Goal: Information Seeking & Learning: Learn about a topic

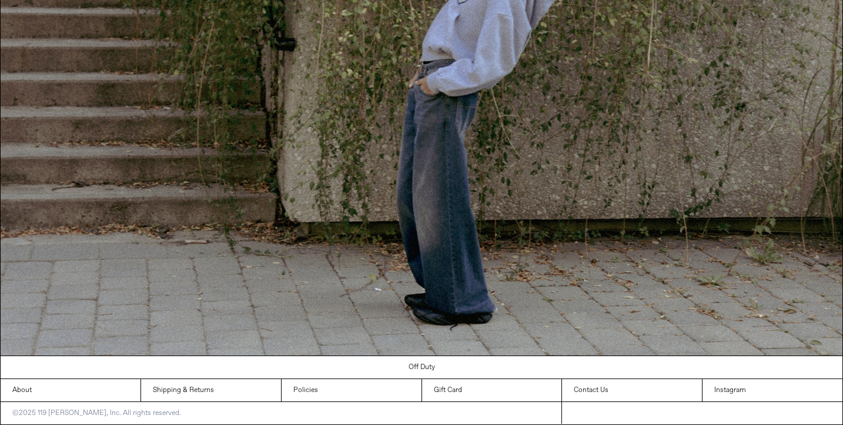
scroll to position [1267, 0]
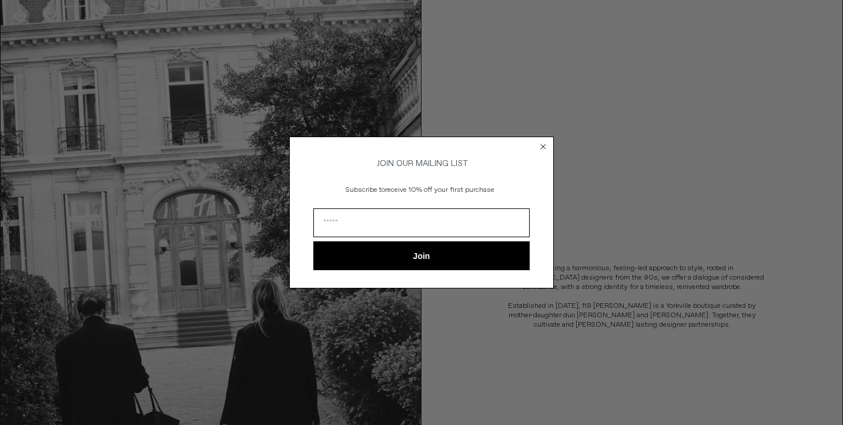
click at [546, 145] on circle "Close dialog" at bounding box center [543, 146] width 11 height 11
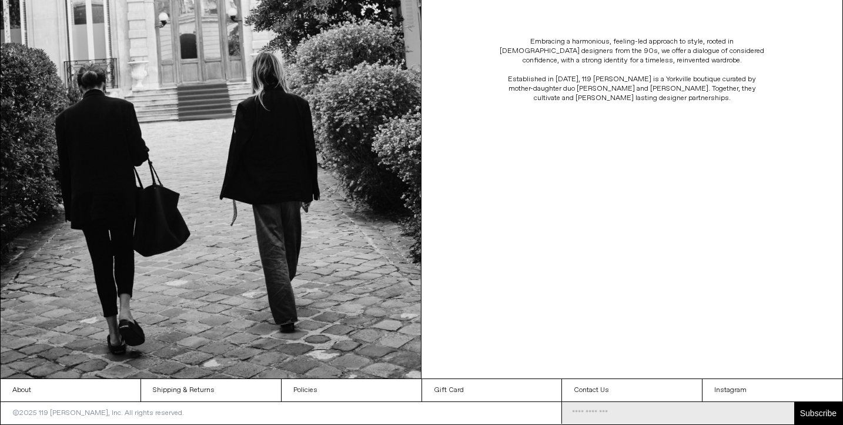
scroll to position [307, 0]
drag, startPoint x: 523, startPoint y: 88, endPoint x: 631, endPoint y: 84, distance: 108.3
click at [631, 85] on p "Established in [DATE], 119 [PERSON_NAME] is a Yorkville boutique curated by mot…" at bounding box center [632, 89] width 271 height 28
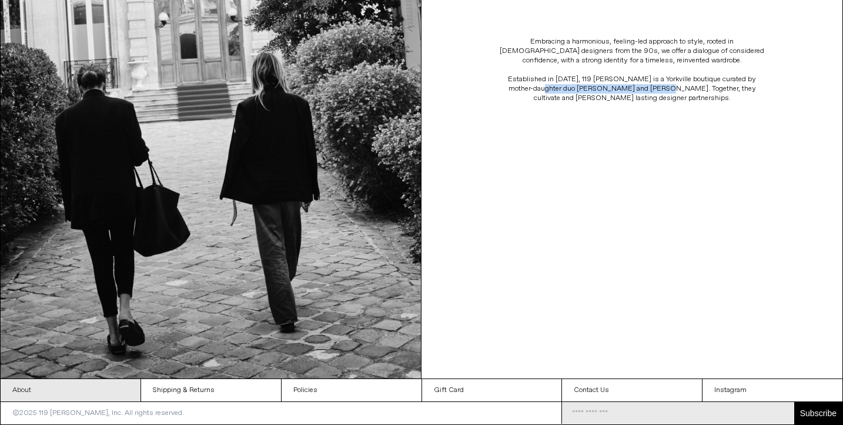
click at [63, 396] on link "About" at bounding box center [71, 390] width 140 height 22
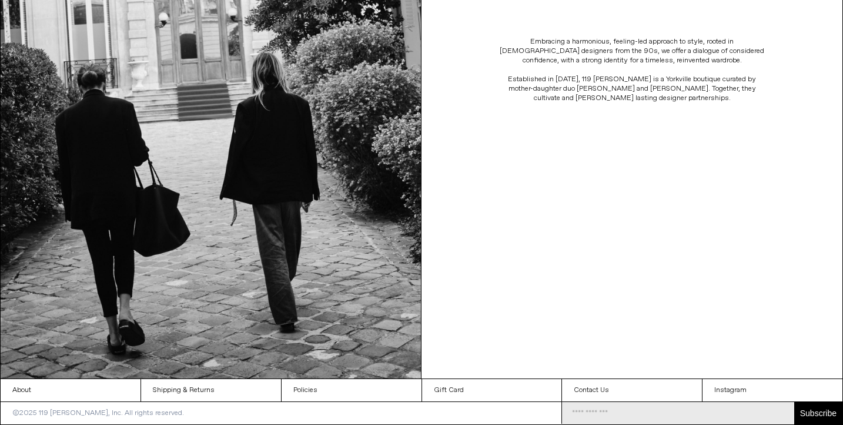
scroll to position [307, 0]
click at [740, 394] on link "Instagram" at bounding box center [773, 390] width 140 height 22
